Goal: Information Seeking & Learning: Learn about a topic

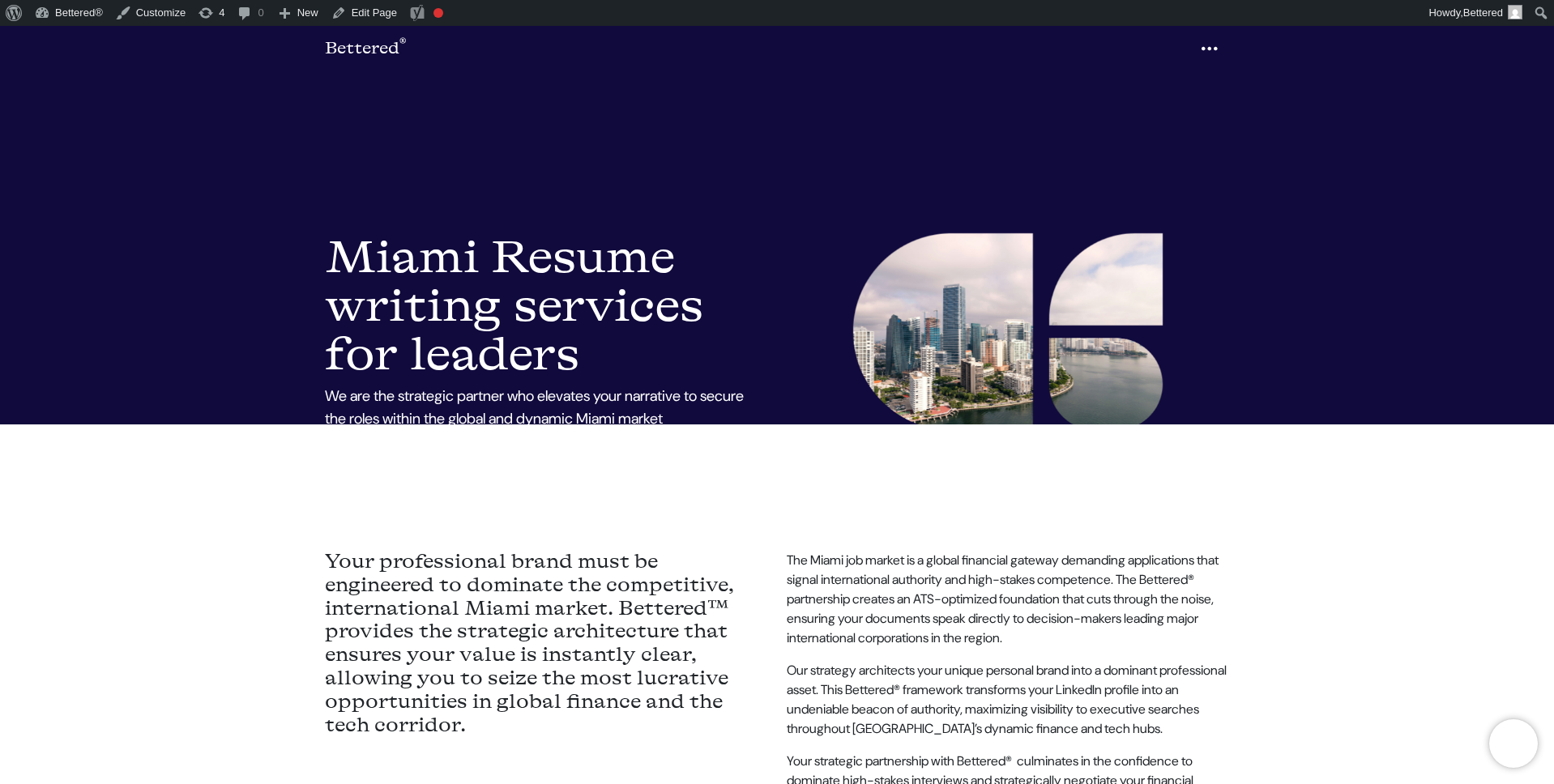
scroll to position [500, 0]
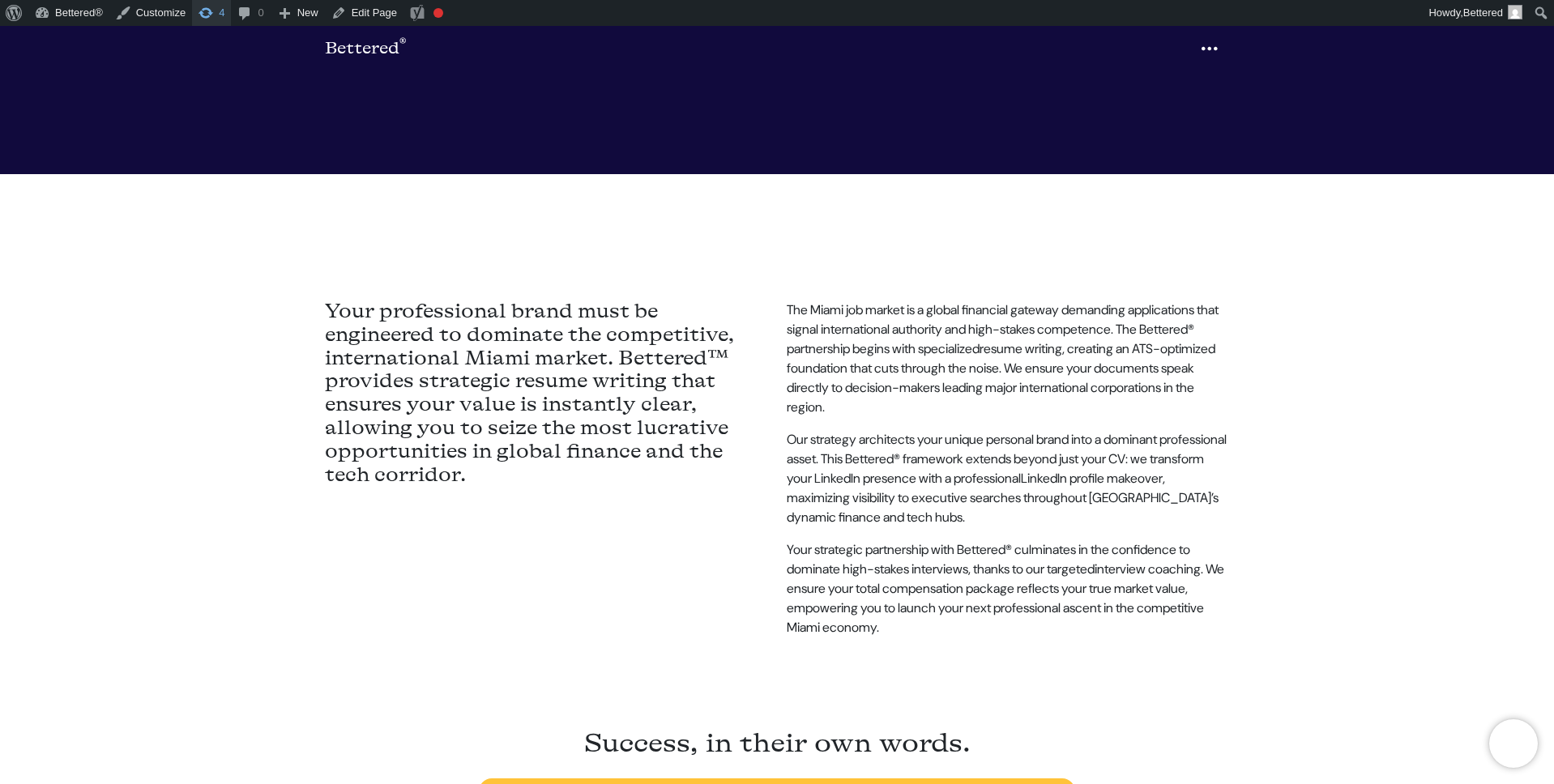
scroll to position [497, 0]
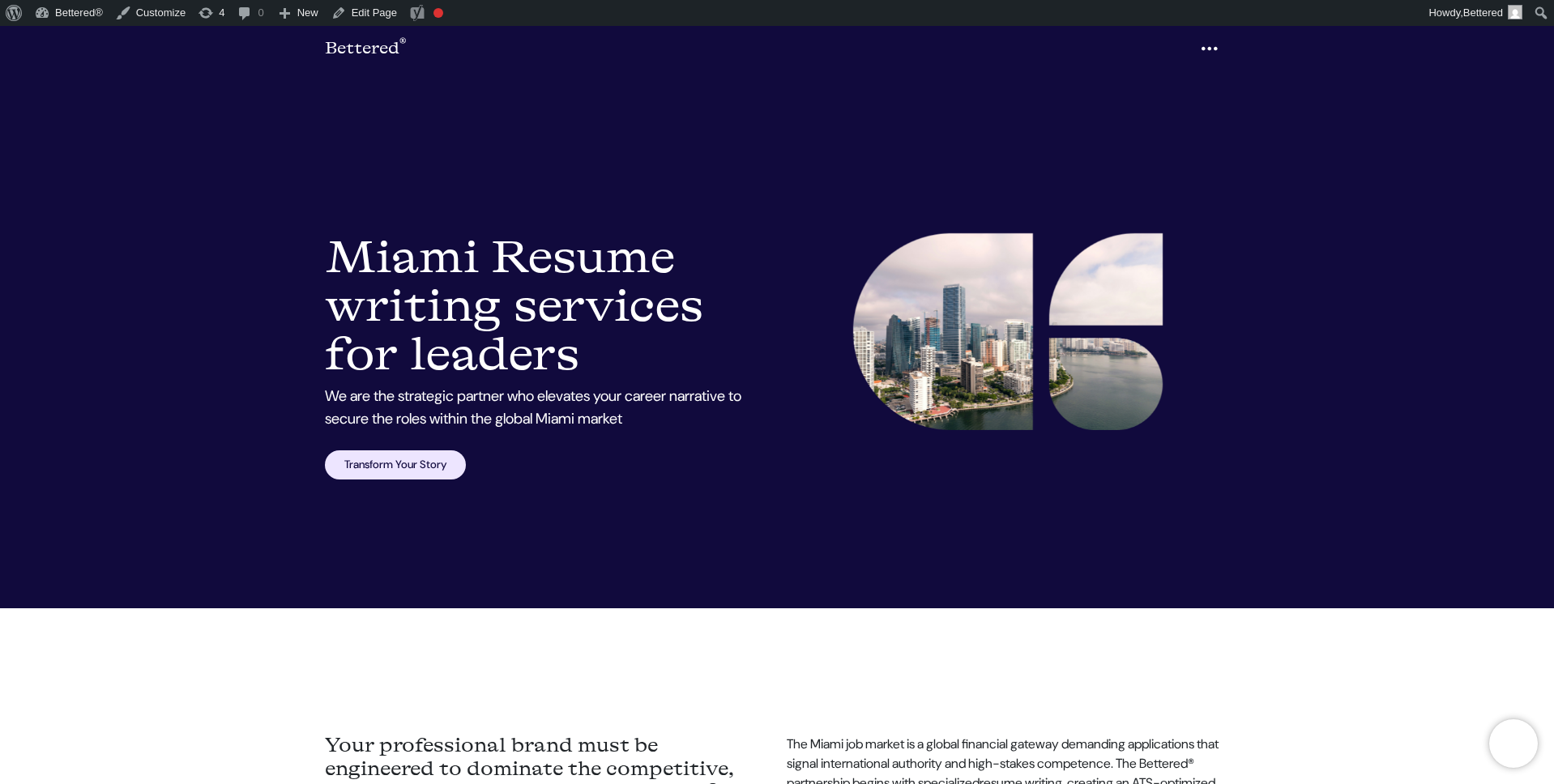
scroll to position [67, 0]
